Goal: Obtain resource: Obtain resource

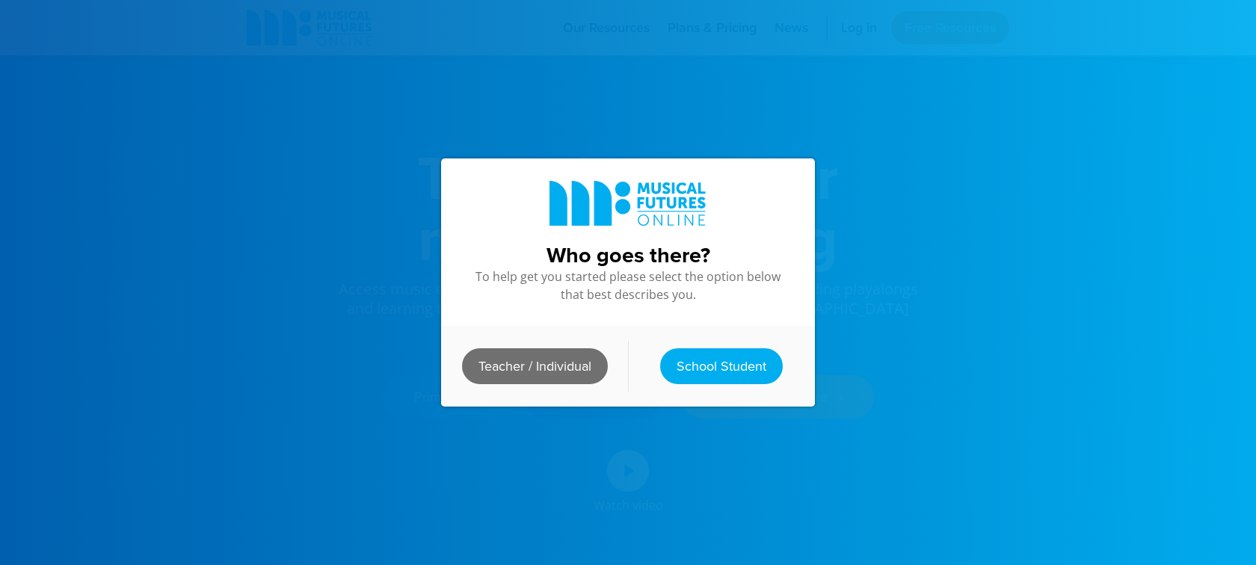
click at [561, 361] on link "Teacher / Individual" at bounding box center [535, 366] width 146 height 36
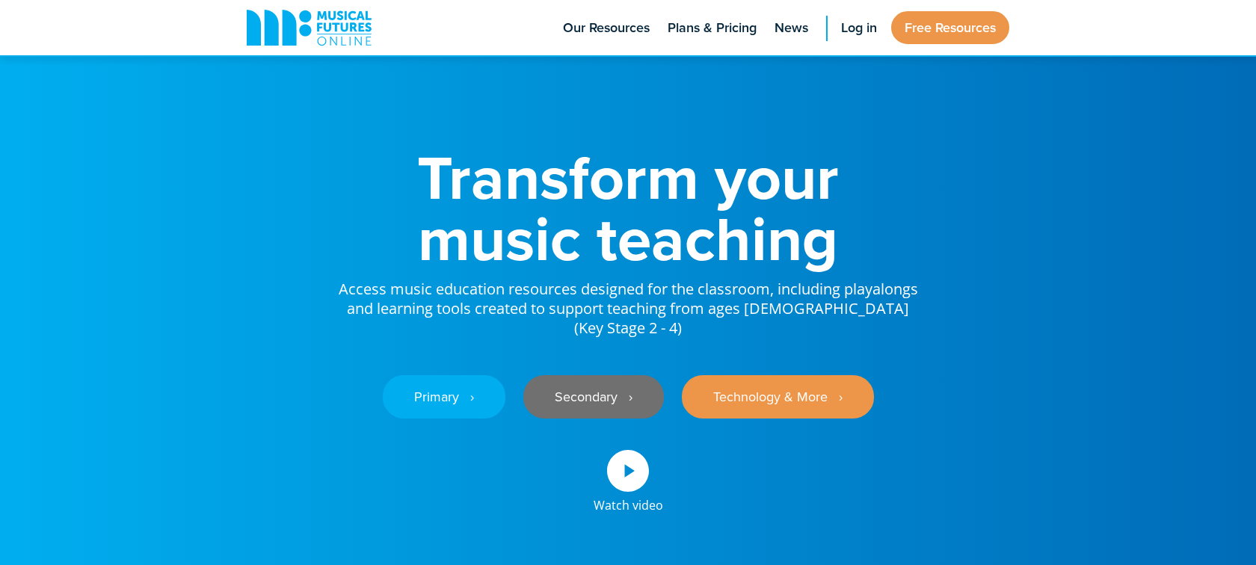
click at [645, 383] on link "Secondary ‎‏‏‎ ‎ ›" at bounding box center [593, 396] width 141 height 43
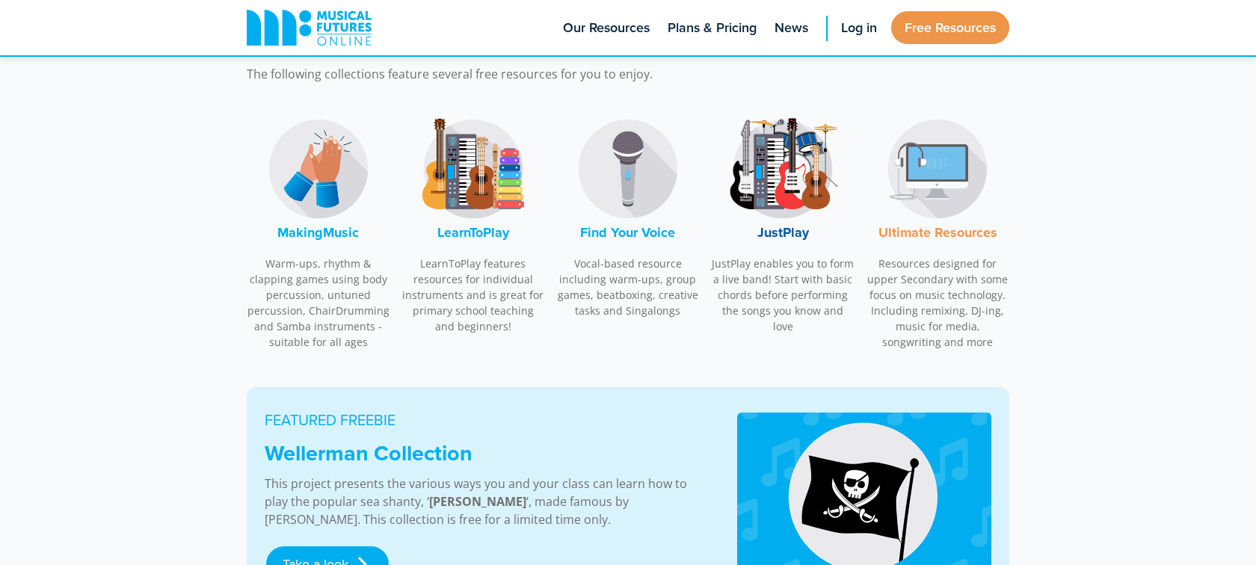
scroll to position [361, 0]
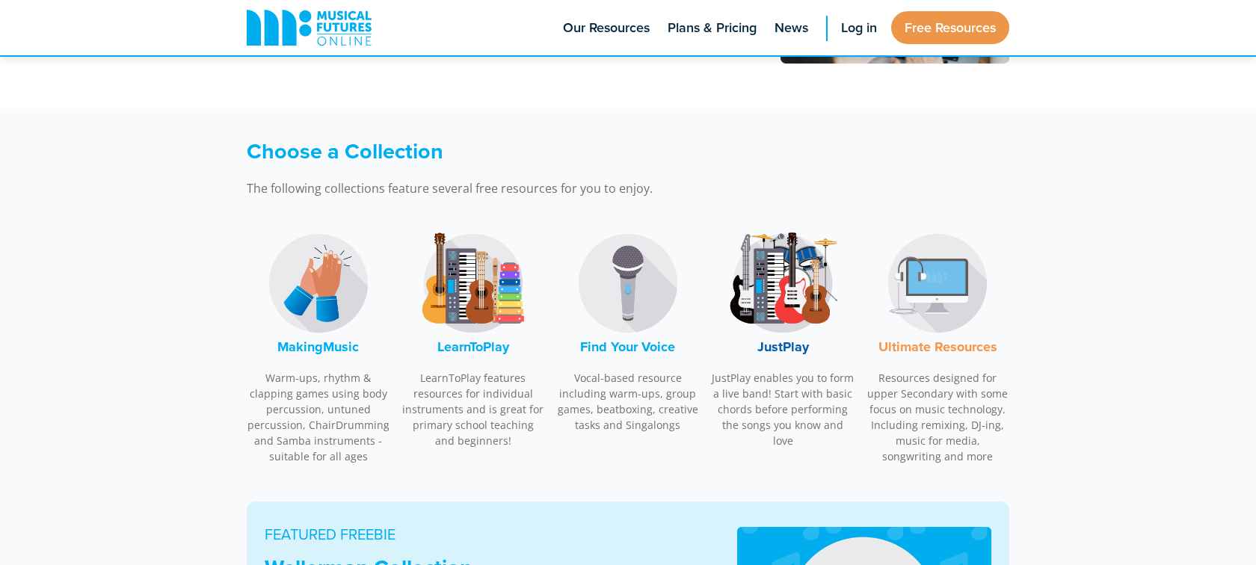
click at [327, 298] on img at bounding box center [318, 283] width 112 height 112
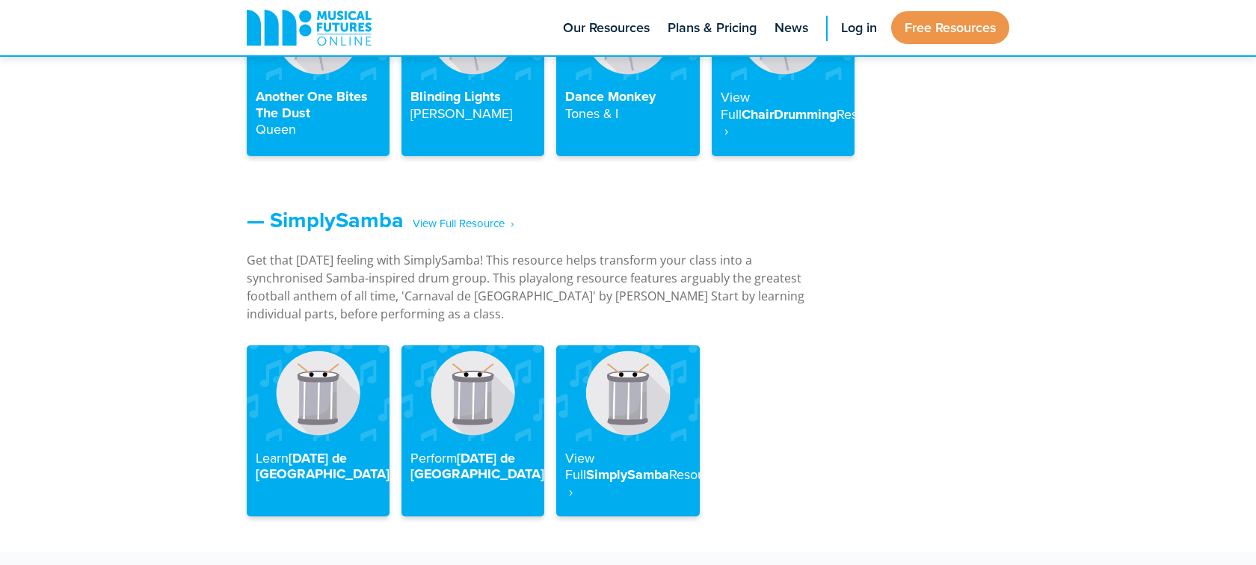
scroll to position [2005, 0]
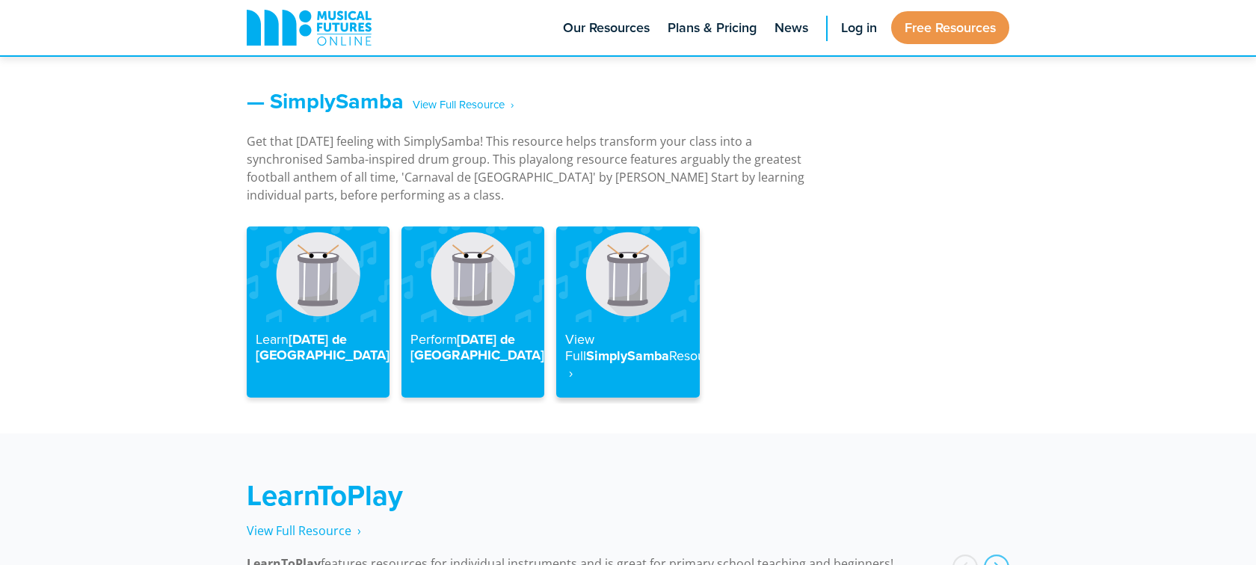
click at [594, 330] on strong "View Full" at bounding box center [579, 348] width 29 height 36
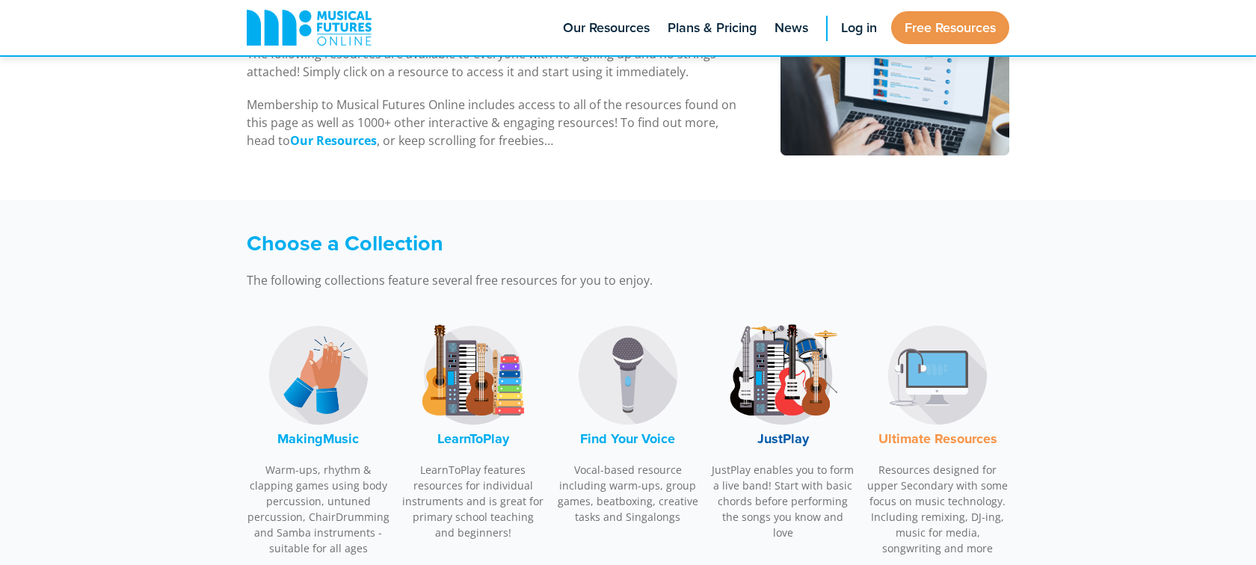
scroll to position [411, 0]
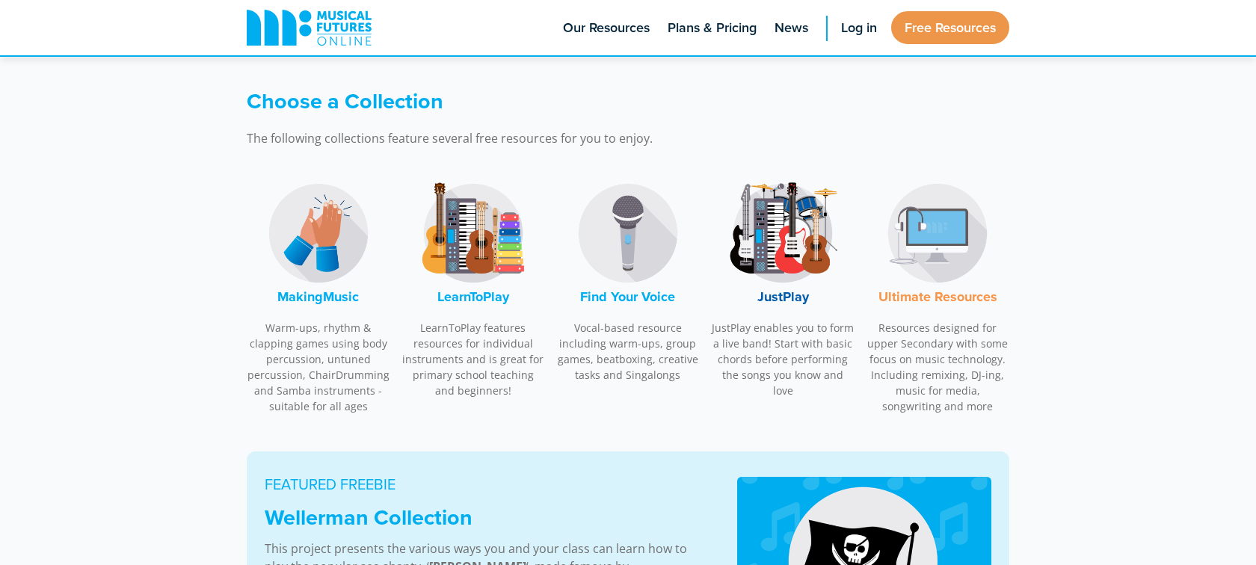
click at [483, 253] on img at bounding box center [473, 233] width 112 height 112
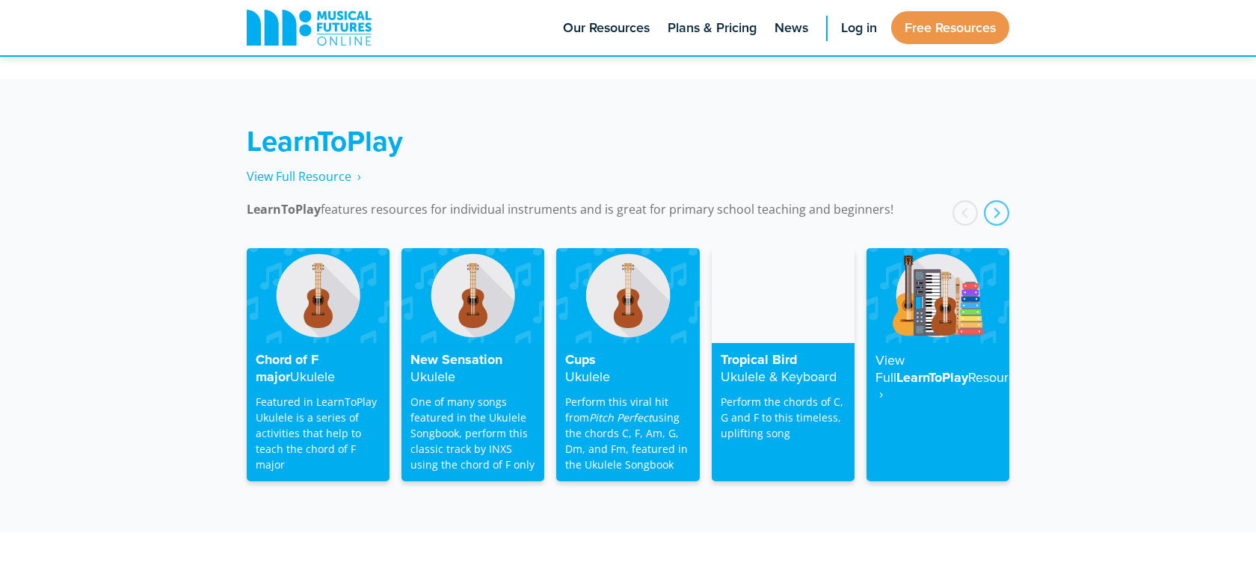
scroll to position [2405, 0]
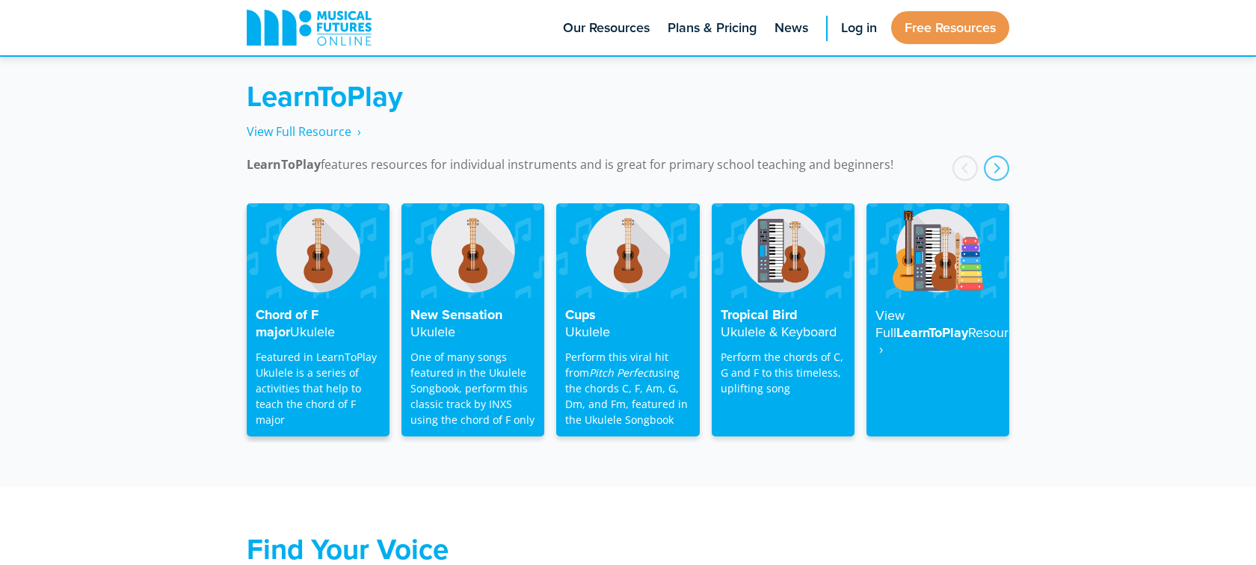
click at [303, 272] on img at bounding box center [318, 250] width 143 height 95
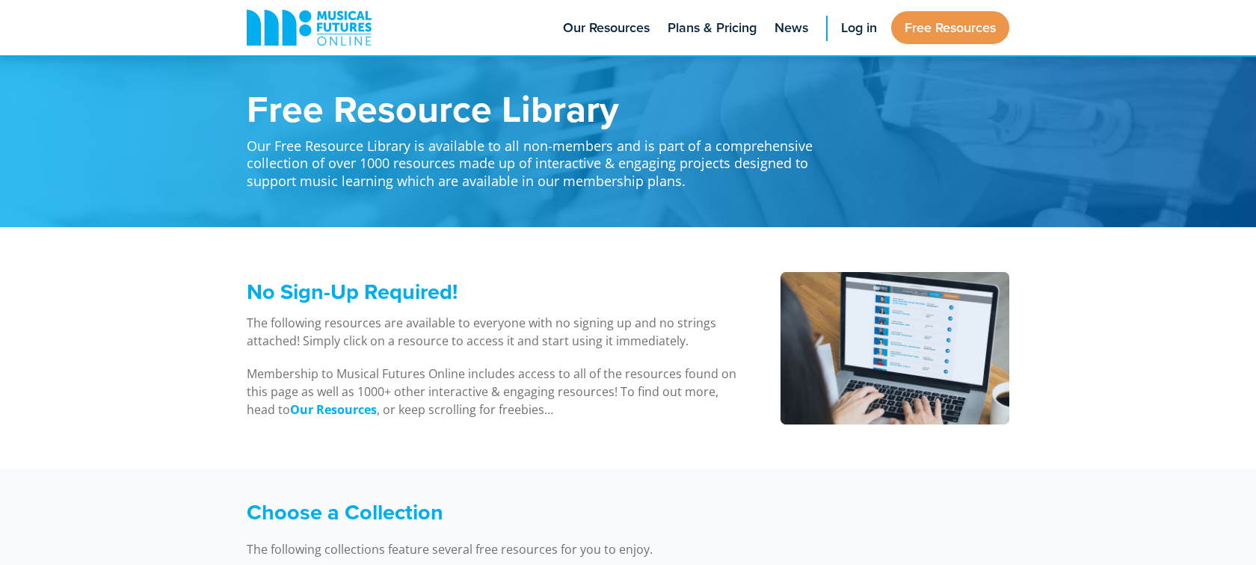
scroll to position [2405, 0]
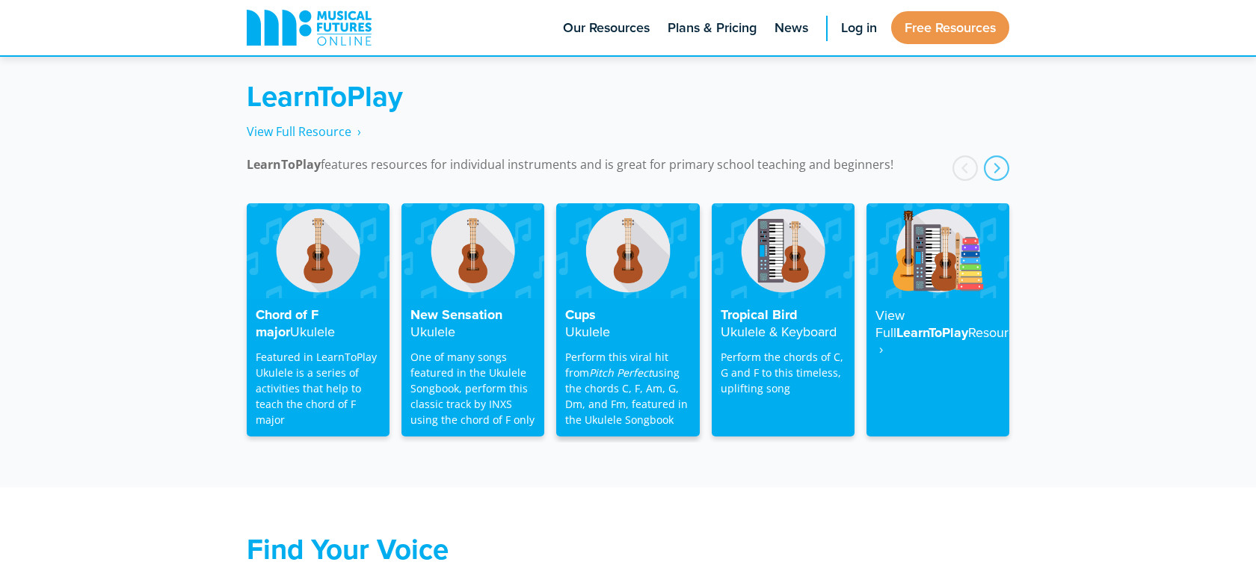
click at [588, 367] on p "Perform this viral hit from Pitch Perfect using the chords C, F, Am, G, Dm, and…" at bounding box center [627, 388] width 125 height 78
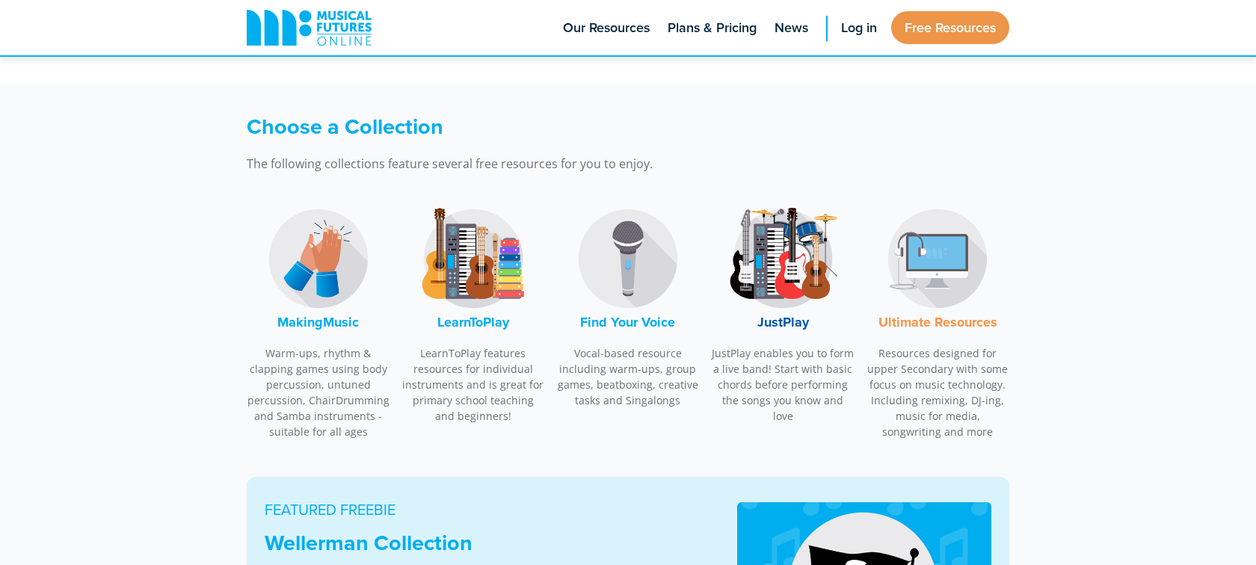
scroll to position [492, 0]
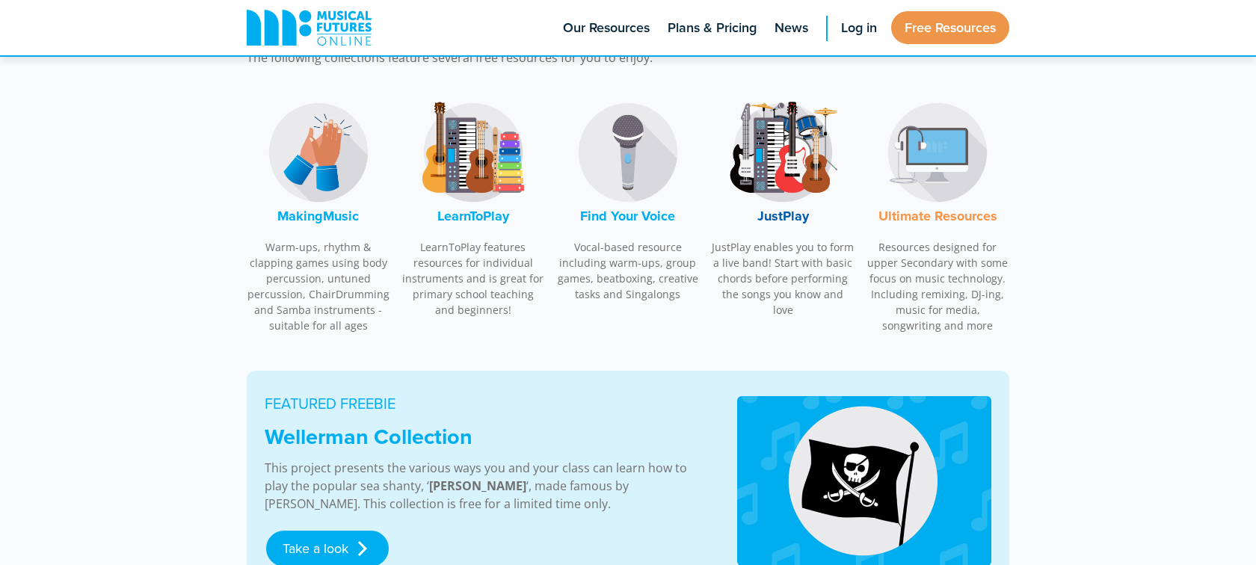
click at [794, 159] on img at bounding box center [782, 152] width 112 height 112
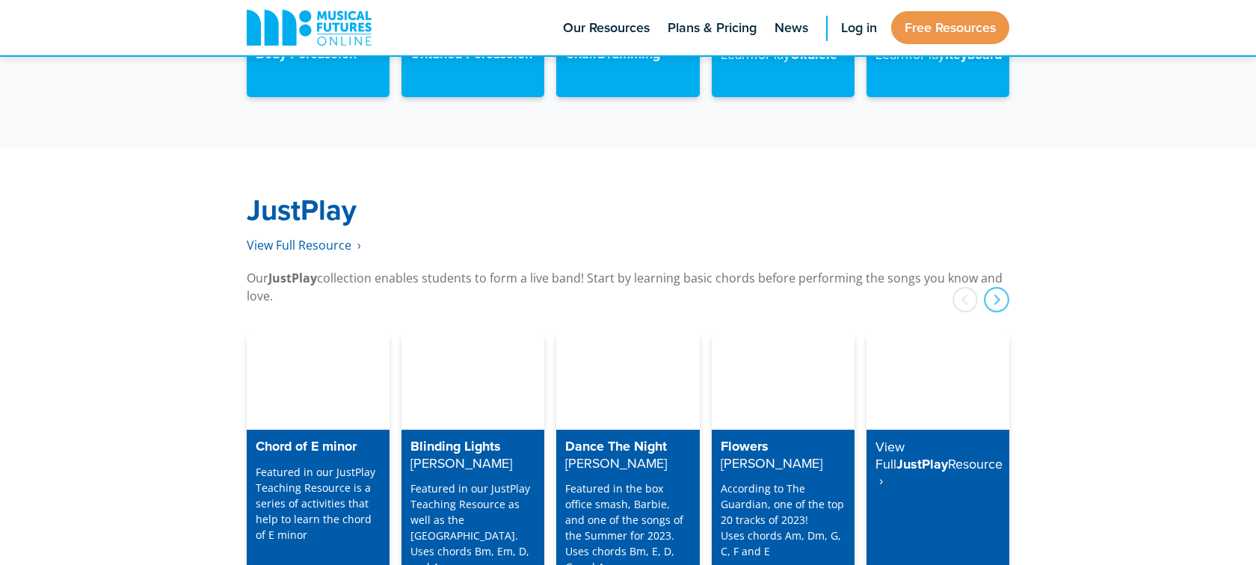
scroll to position [3841, 0]
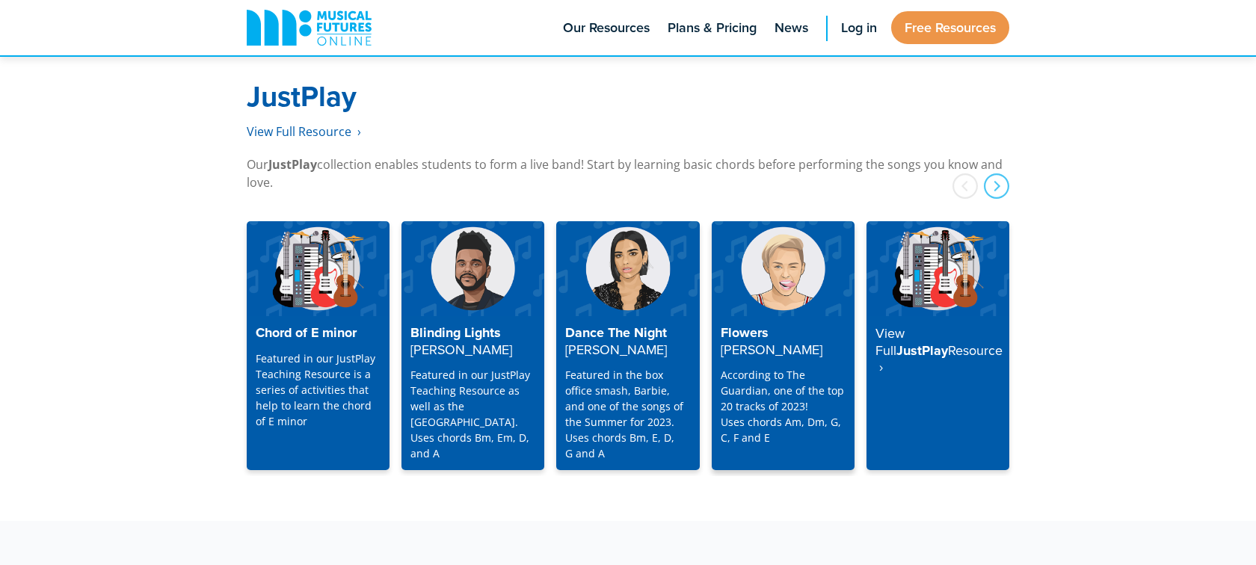
click at [799, 261] on img at bounding box center [783, 268] width 143 height 95
